Goal: Use online tool/utility: Utilize a website feature to perform a specific function

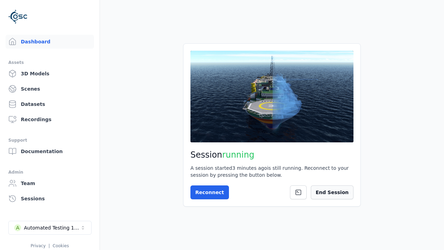
click at [341, 195] on button "End Session" at bounding box center [332, 192] width 43 height 14
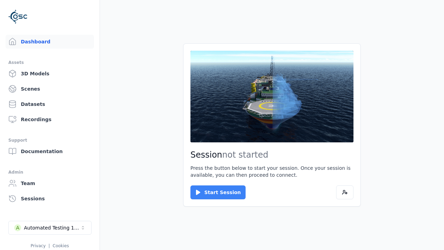
click at [214, 192] on button "Start Session" at bounding box center [217, 192] width 55 height 14
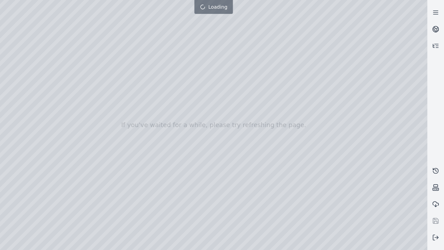
click at [2, 2] on div at bounding box center [222, 125] width 444 height 278
click at [22, 63] on div at bounding box center [213, 125] width 427 height 250
click at [12, 73] on div at bounding box center [213, 125] width 427 height 250
click at [115, 16] on div at bounding box center [213, 125] width 427 height 250
click at [78, 33] on div at bounding box center [213, 125] width 427 height 250
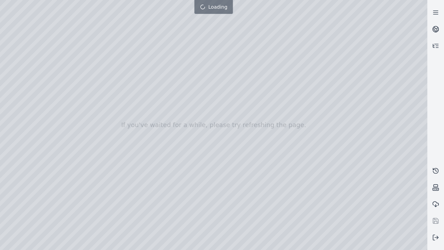
click at [321, 244] on div at bounding box center [213, 125] width 427 height 250
